Goal: Information Seeking & Learning: Learn about a topic

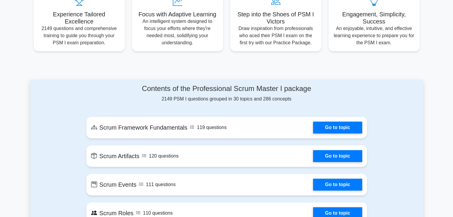
scroll to position [243, 0]
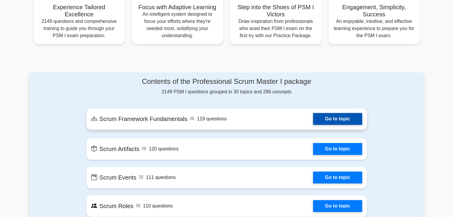
click at [328, 121] on link "Go to topic" at bounding box center [337, 119] width 49 height 12
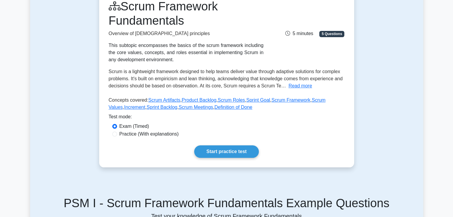
scroll to position [86, 0]
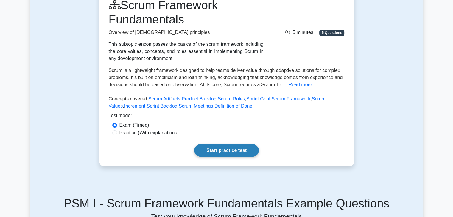
click at [220, 148] on link "Start practice test" at bounding box center [226, 150] width 65 height 12
